Goal: Check status: Check status

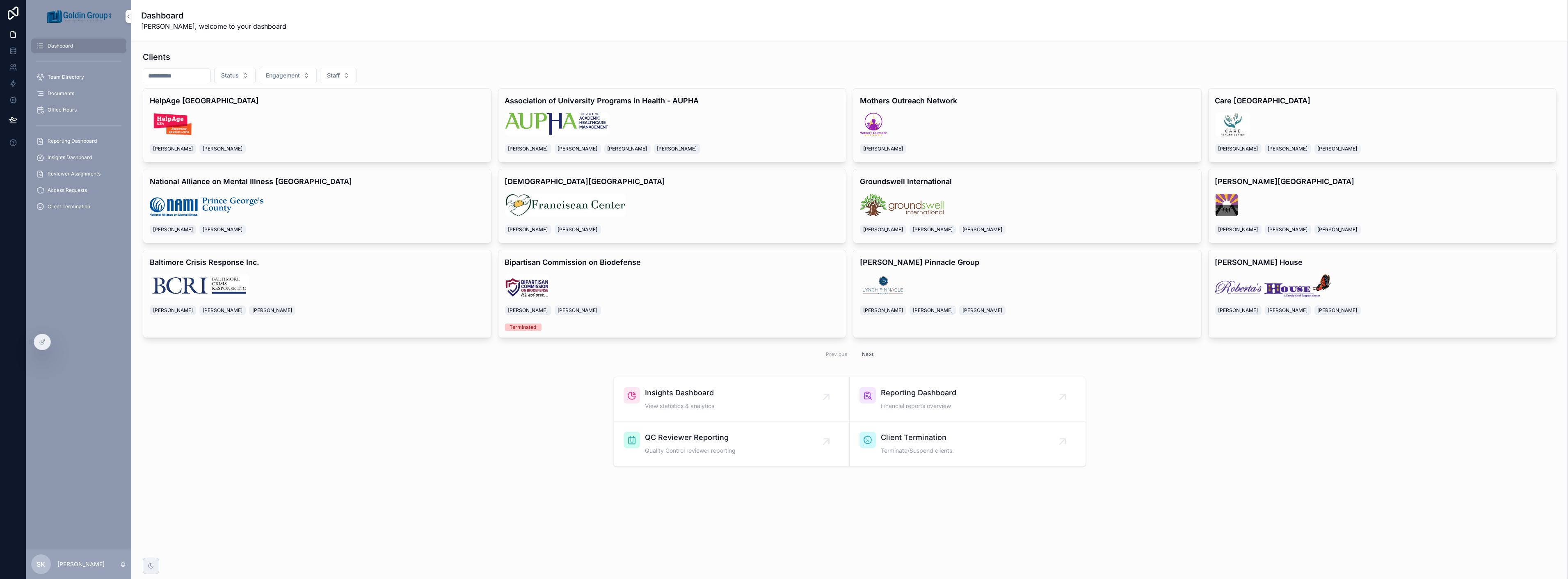
click at [77, 139] on span "Reporting Dashboard" at bounding box center [72, 140] width 49 height 7
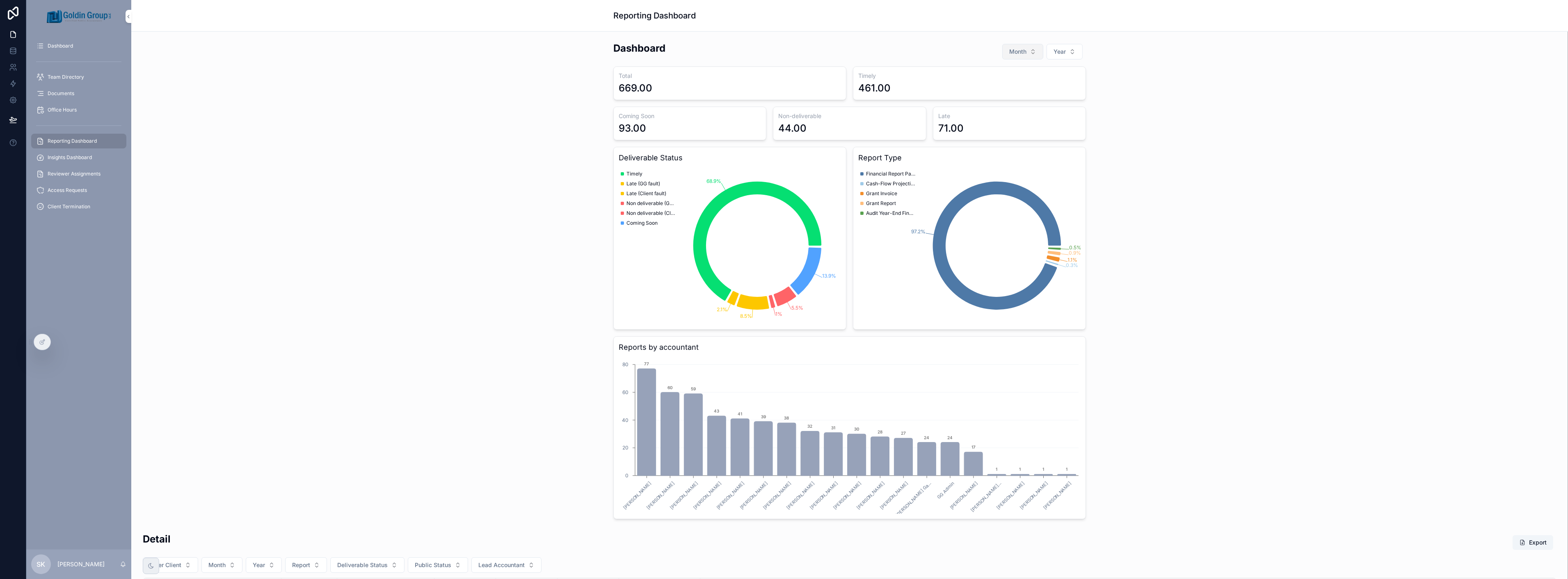
click at [1015, 56] on button "Month" at bounding box center [1023, 52] width 41 height 16
click at [1064, 52] on button "Year" at bounding box center [1064, 52] width 36 height 16
click at [1062, 94] on div "2025" at bounding box center [1060, 98] width 114 height 13
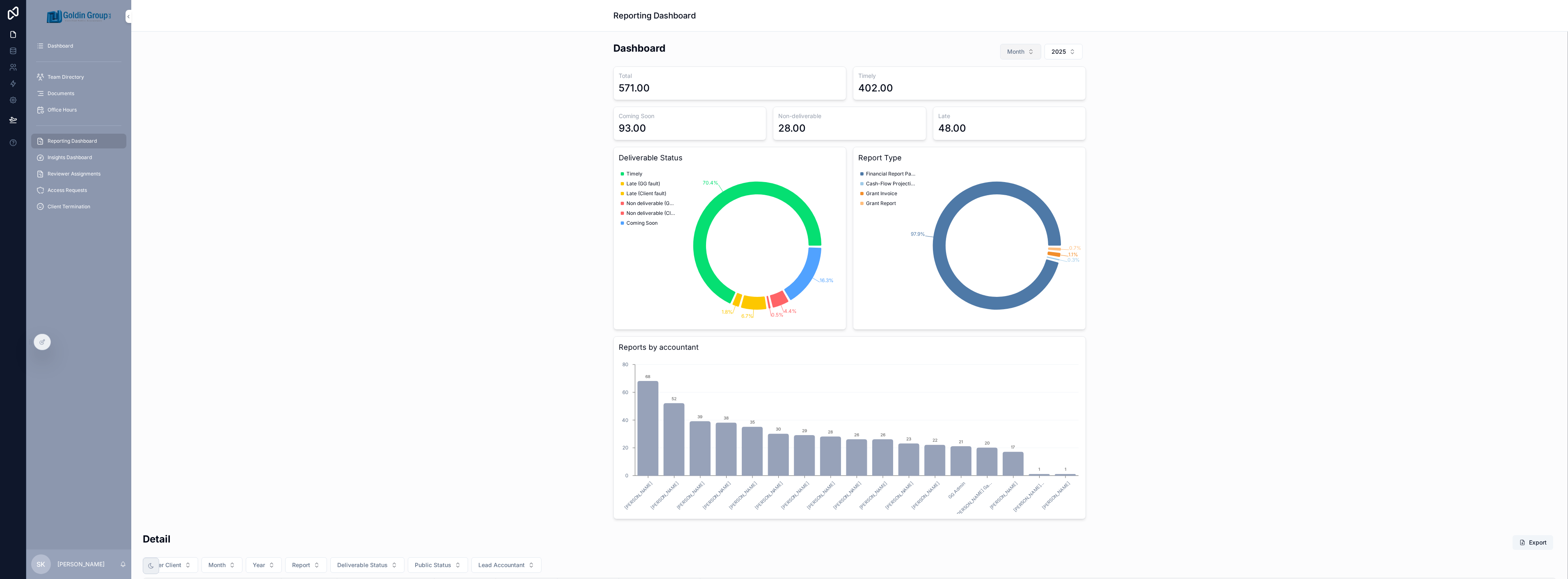
click at [1013, 55] on span "Month" at bounding box center [1016, 51] width 17 height 8
click at [1013, 177] on div "August" at bounding box center [1017, 177] width 114 height 13
